Goal: Transaction & Acquisition: Book appointment/travel/reservation

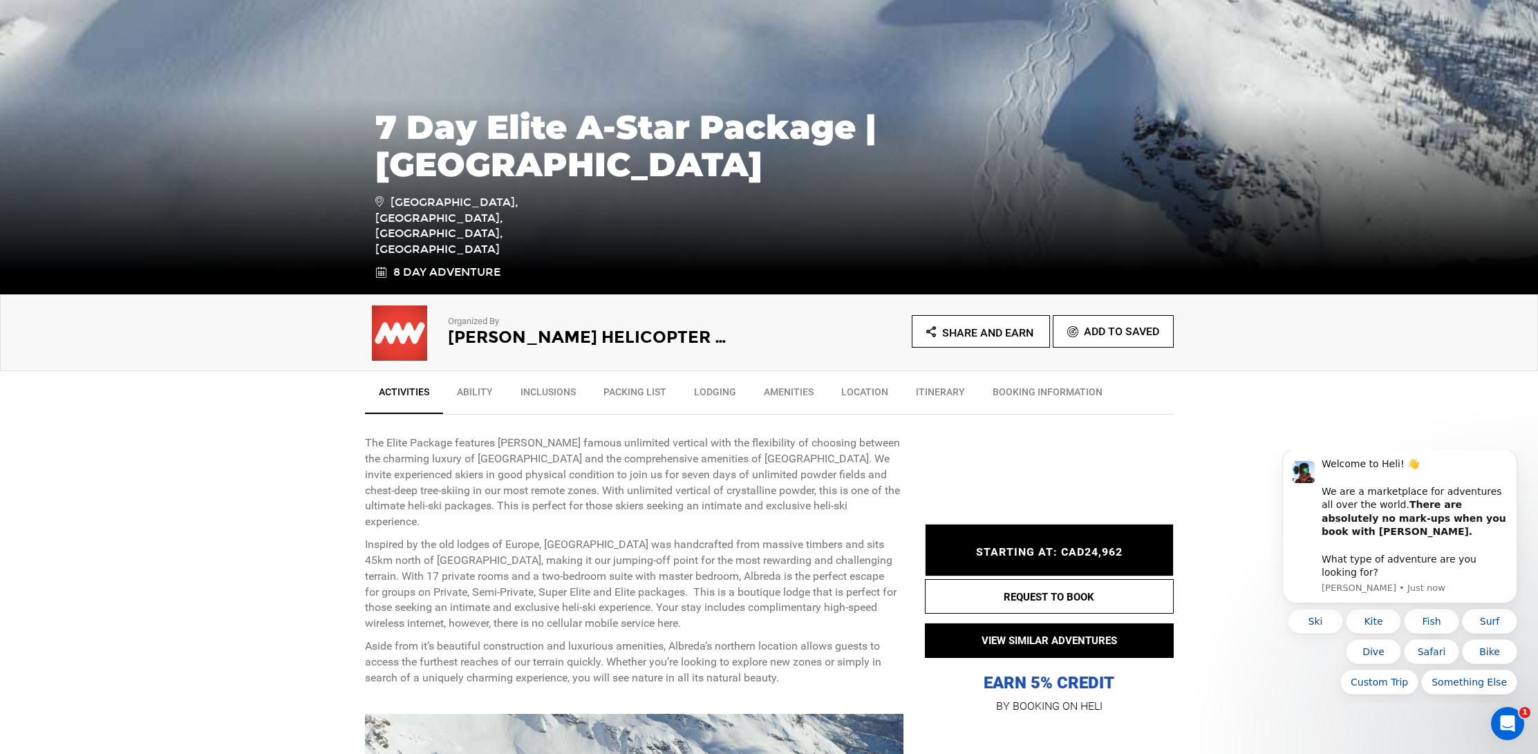
scroll to position [171, 0]
click at [478, 392] on link "Ability" at bounding box center [475, 394] width 64 height 35
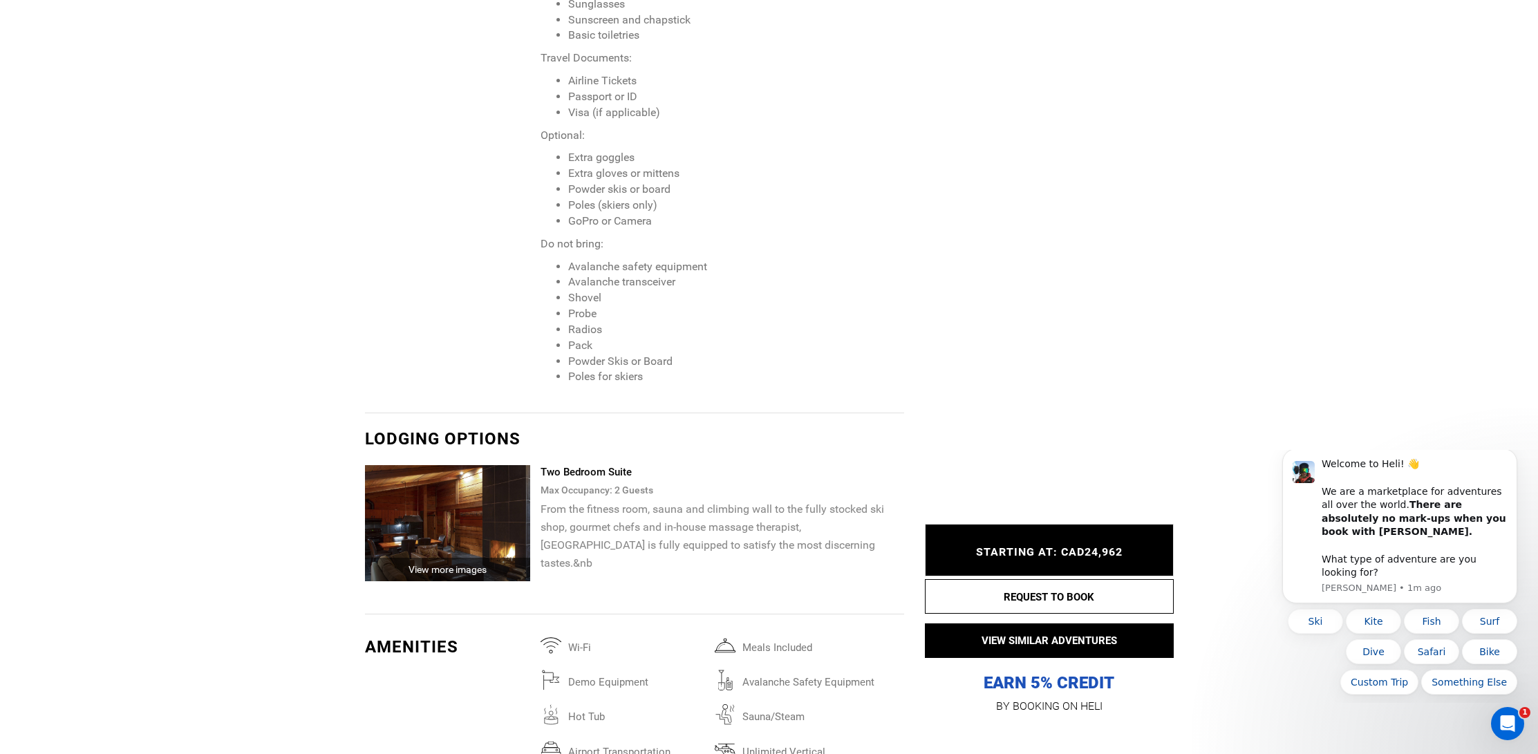
scroll to position [2311, 0]
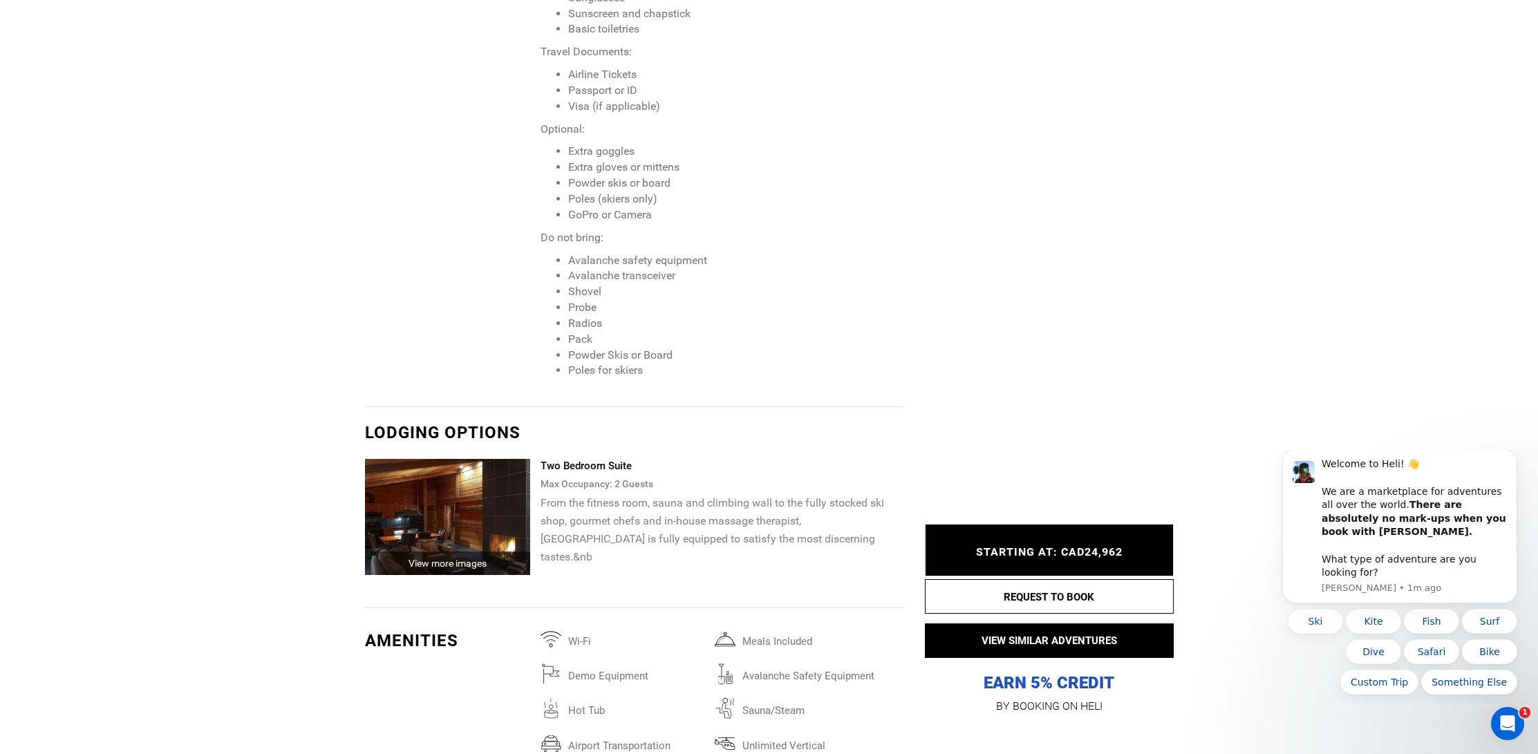
click at [496, 519] on img at bounding box center [448, 517] width 166 height 116
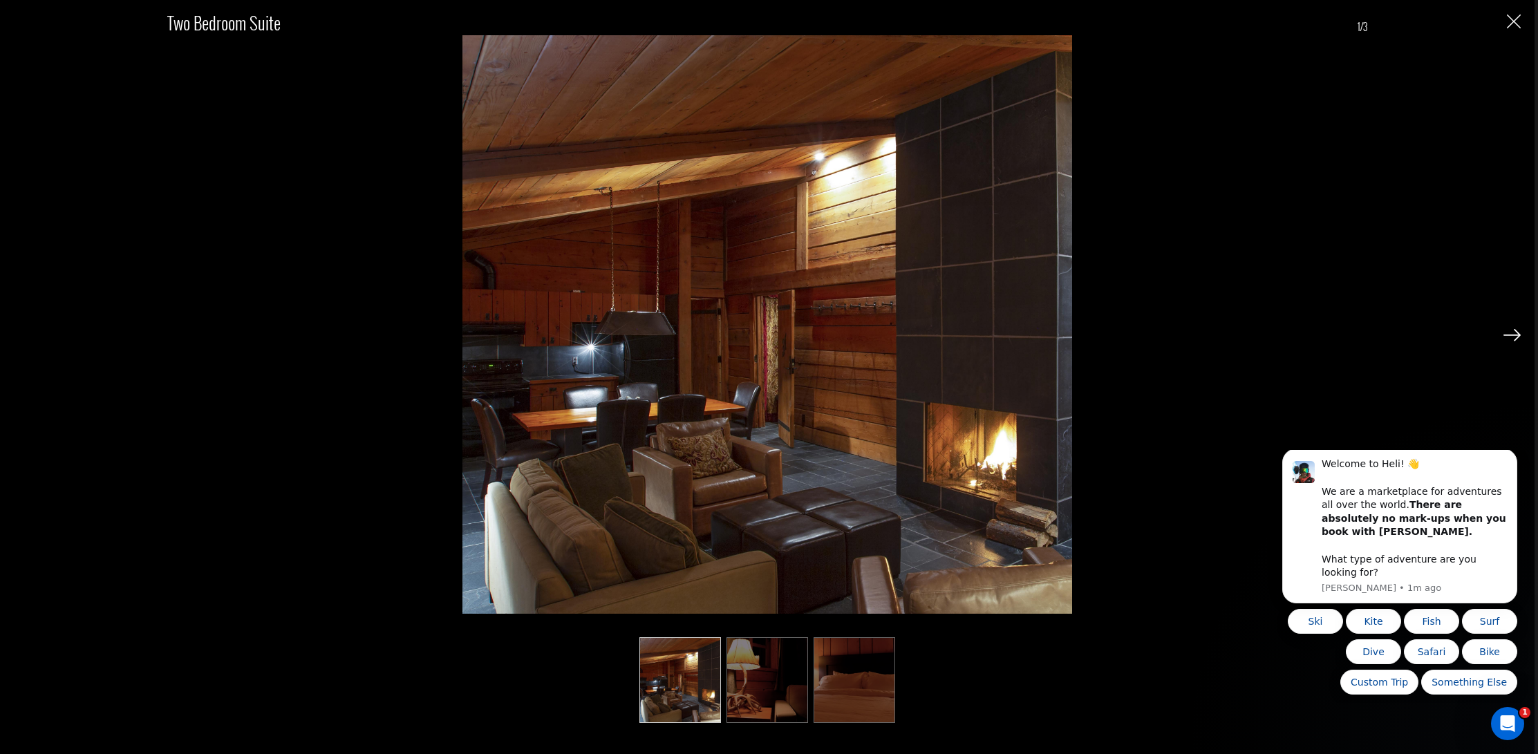
click at [1517, 337] on img at bounding box center [1511, 335] width 17 height 12
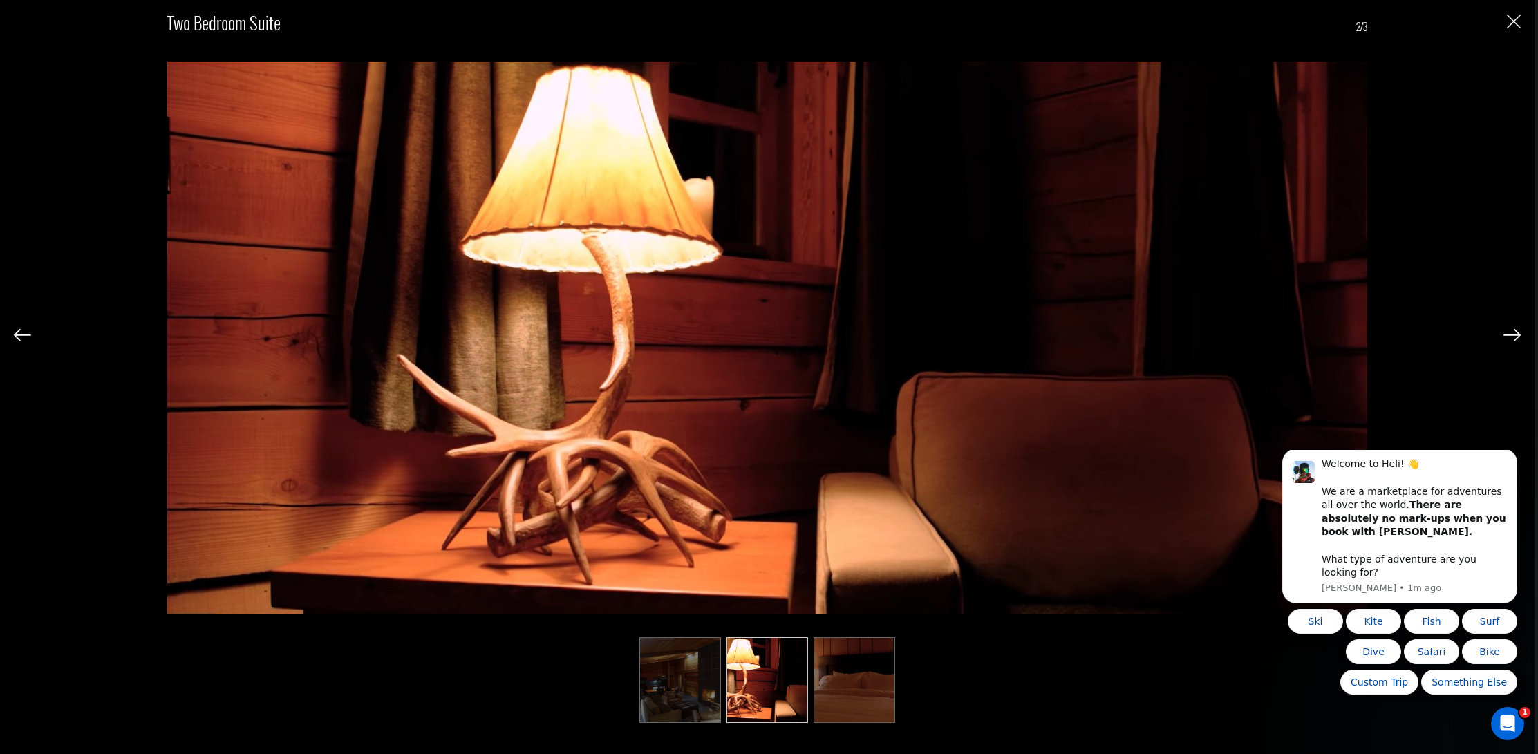
click at [1517, 337] on img at bounding box center [1511, 335] width 17 height 12
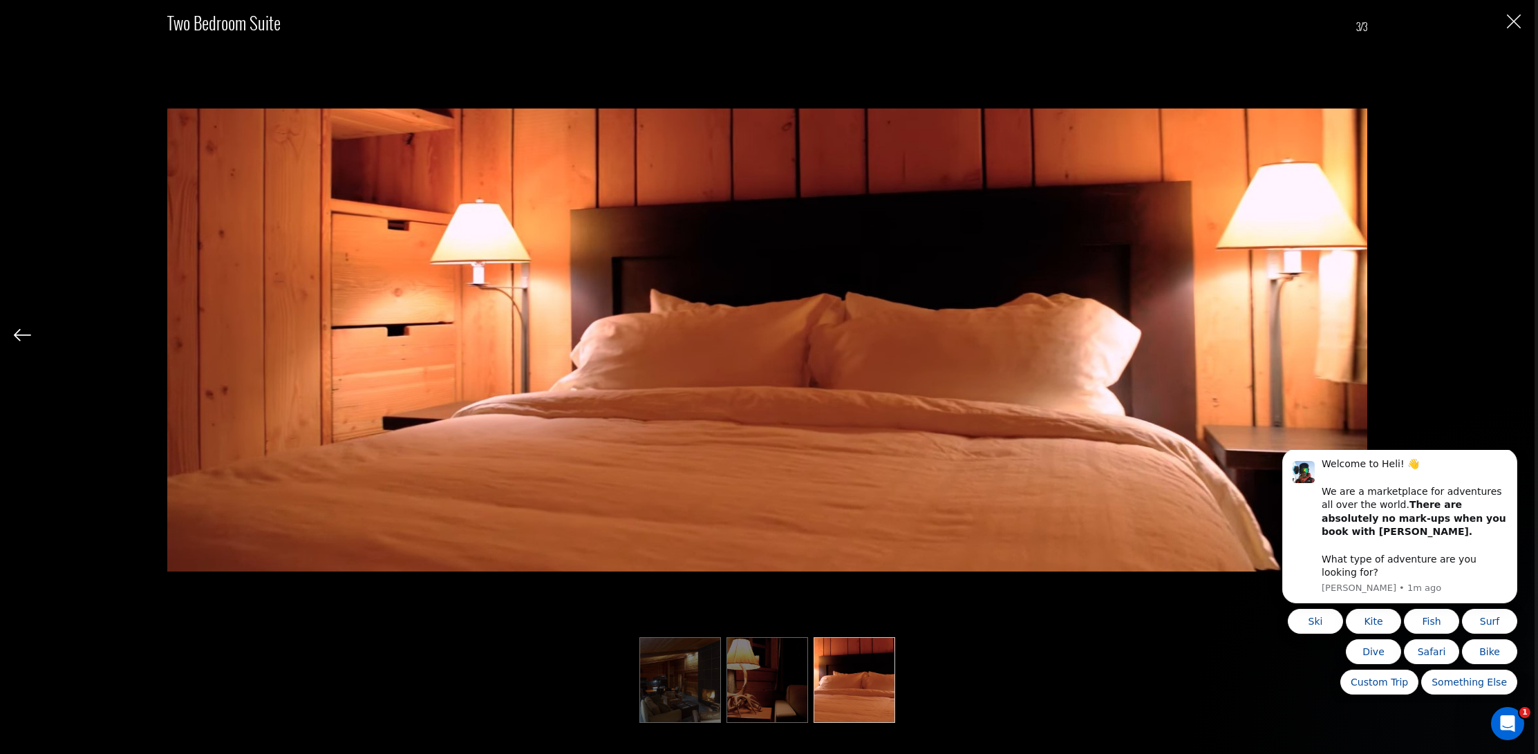
click at [1517, 337] on div "Two Bedroom Suite 3/3" at bounding box center [767, 358] width 1507 height 716
click at [1515, 17] on img "Close" at bounding box center [1514, 22] width 14 height 14
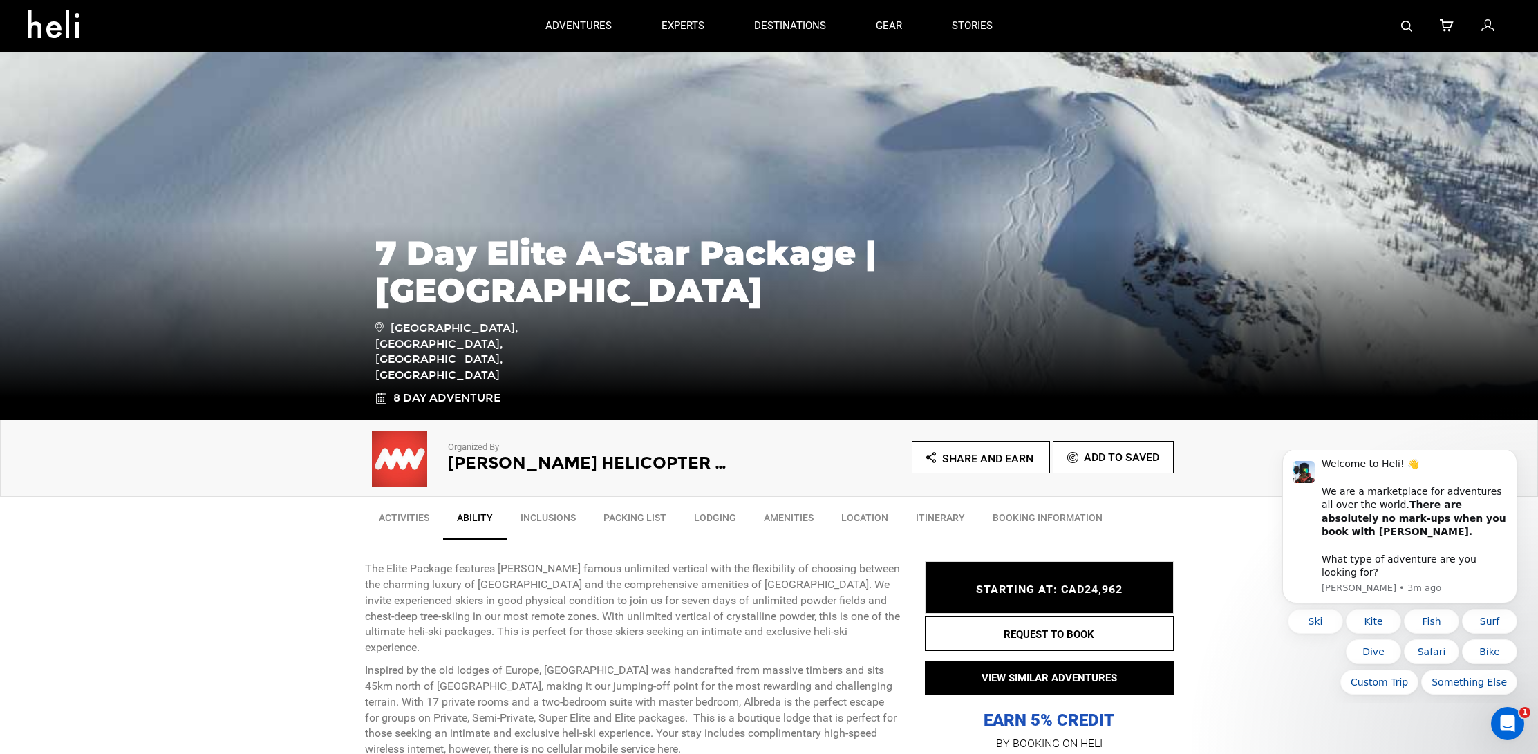
scroll to position [42, 0]
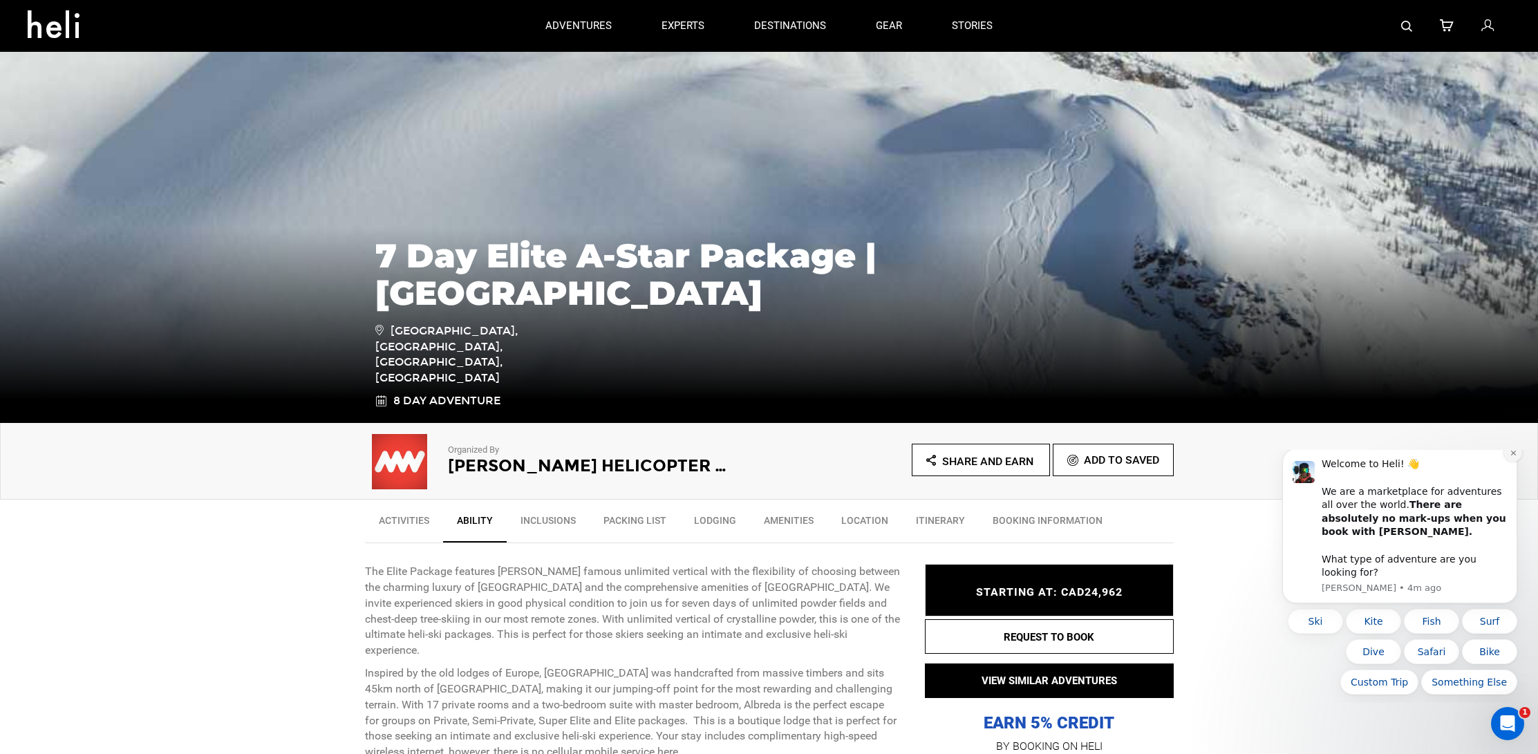
click at [1511, 457] on icon "Dismiss notification" at bounding box center [1513, 453] width 8 height 8
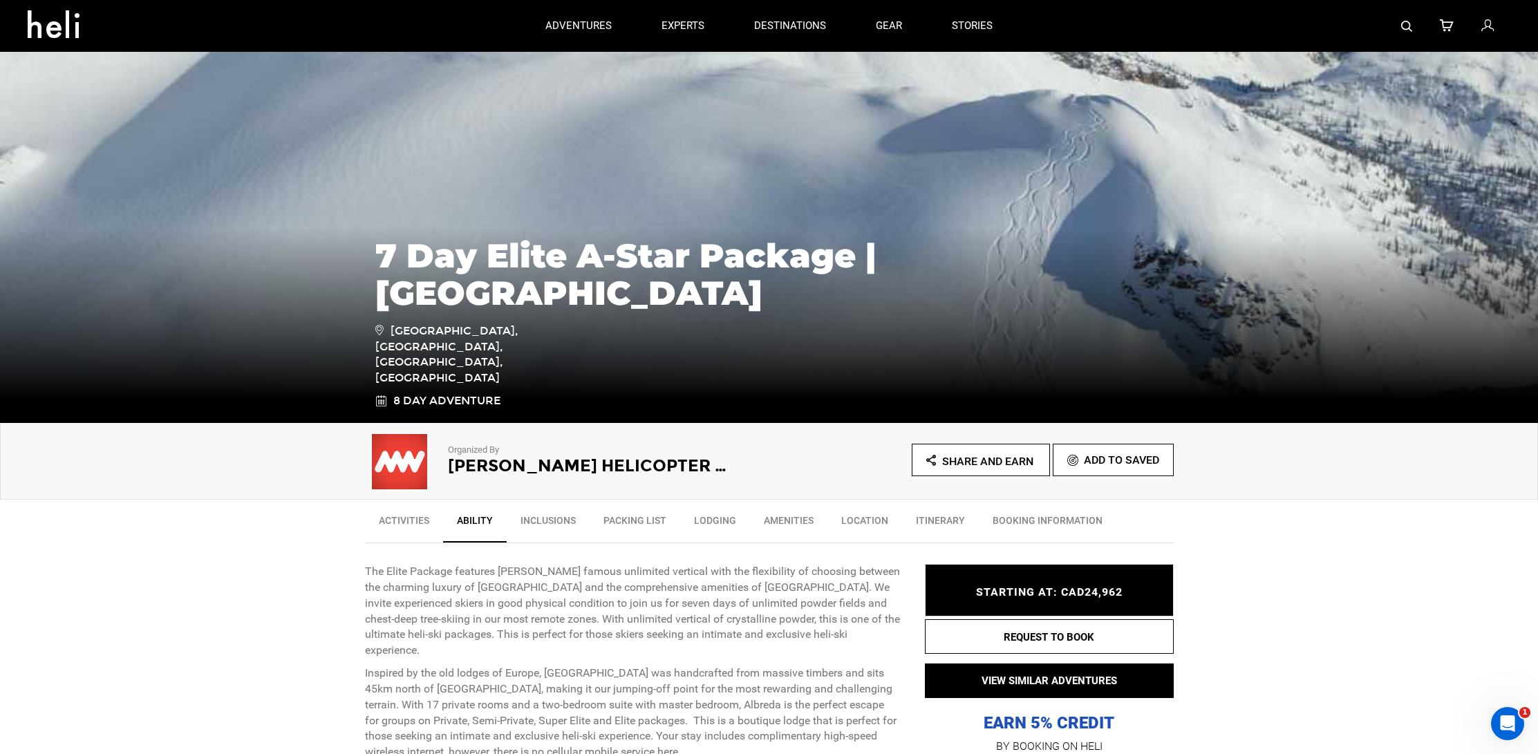
click at [856, 517] on link "Location" at bounding box center [864, 524] width 75 height 35
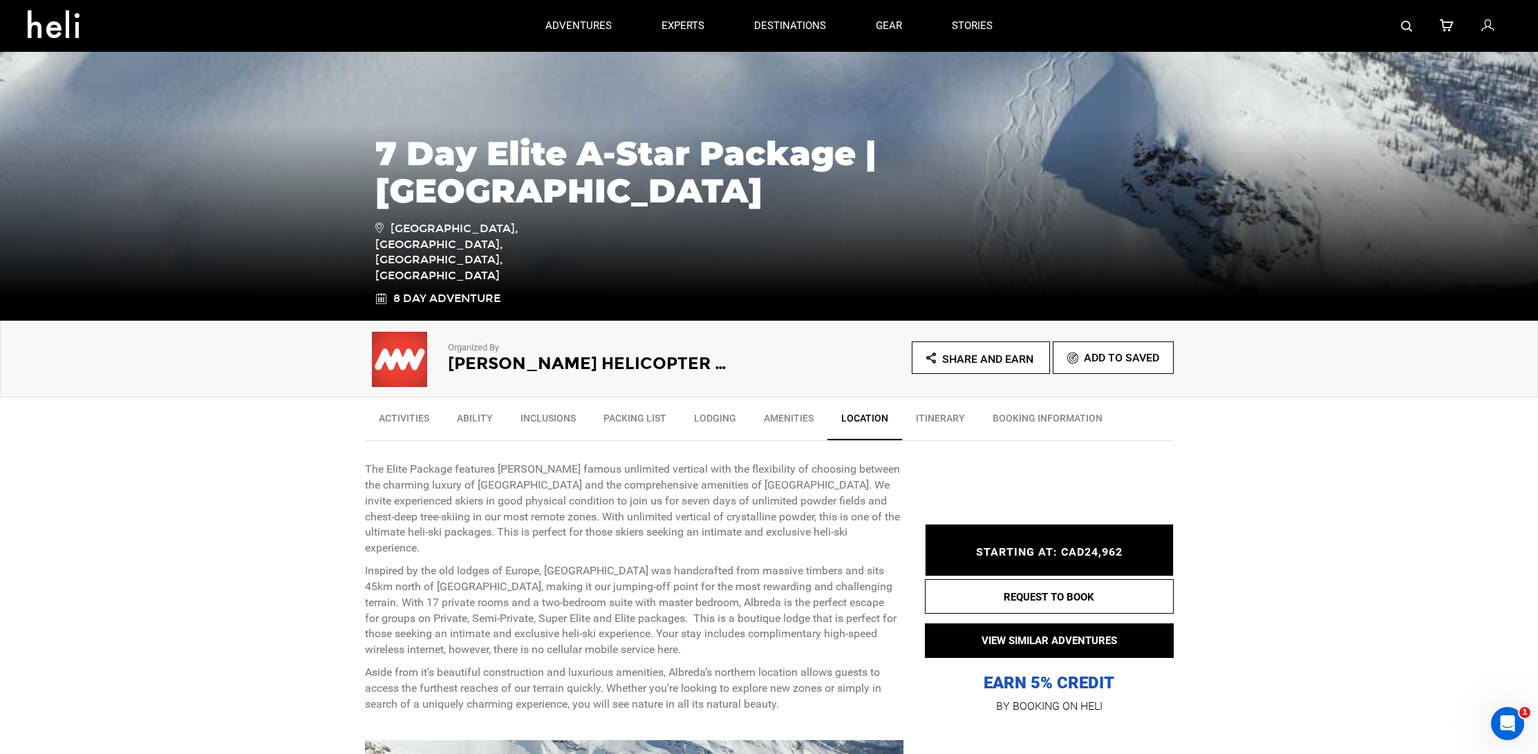
scroll to position [0, 0]
